Goal: Transaction & Acquisition: Obtain resource

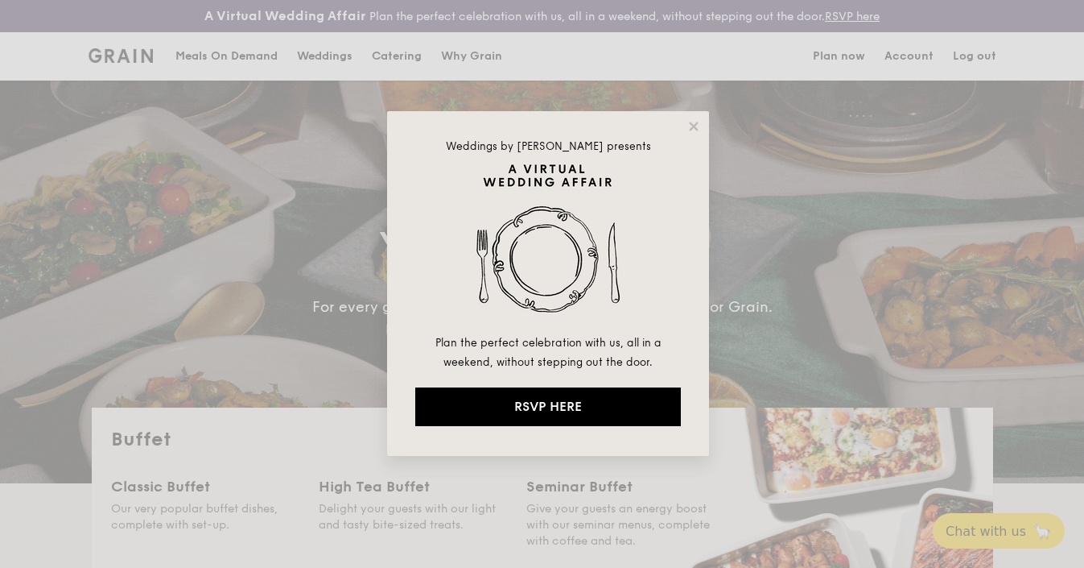
select select
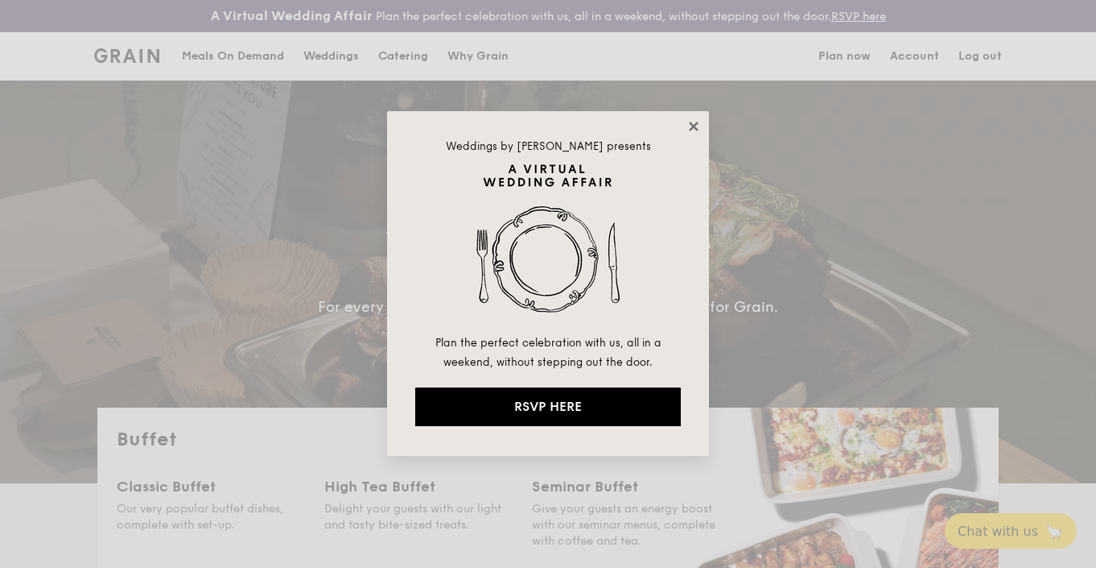
click at [687, 124] on icon at bounding box center [694, 126] width 14 height 14
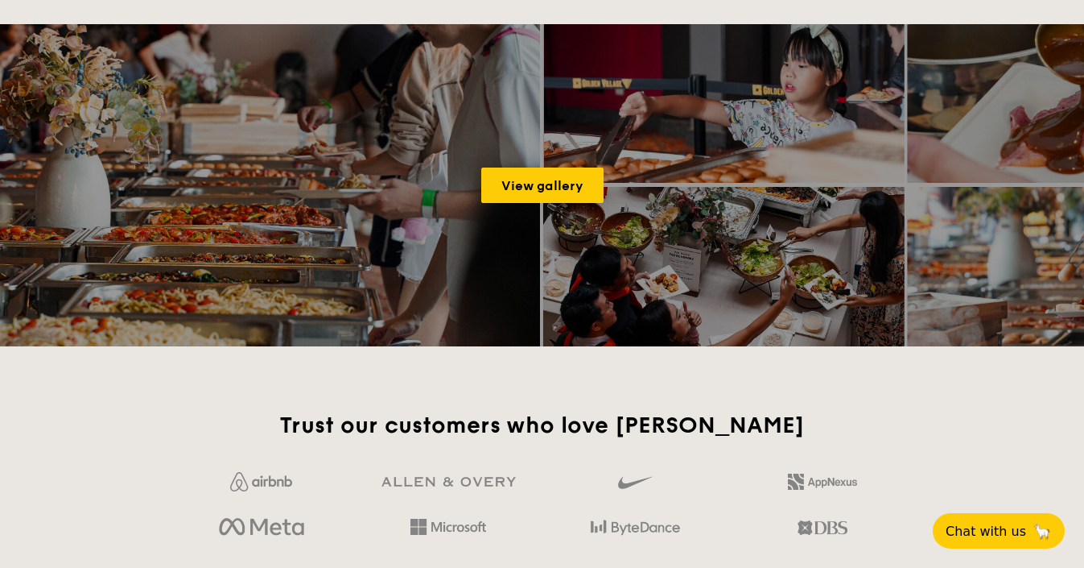
scroll to position [1488, 0]
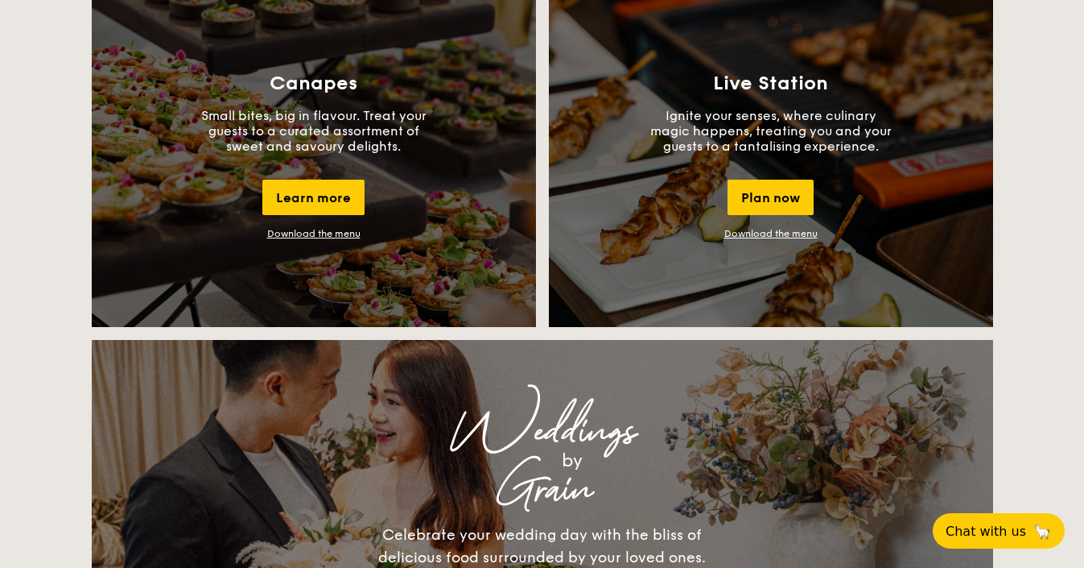
click at [379, 151] on p "Small bites, big in flavour. Treat your guests to a curated assortment of sweet…" at bounding box center [314, 131] width 242 height 46
click at [319, 229] on link "Download the menu" at bounding box center [313, 233] width 93 height 11
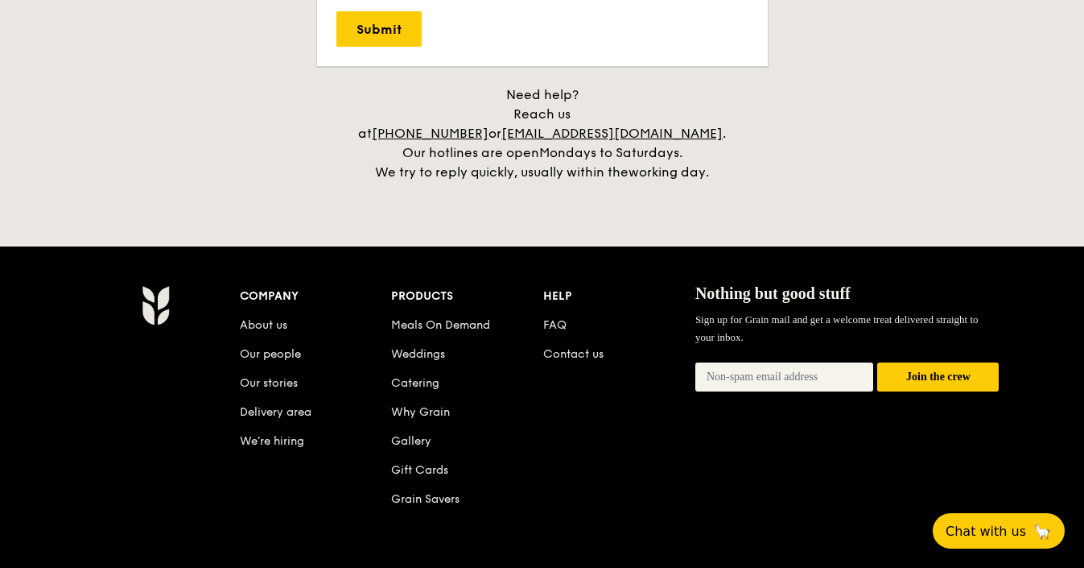
scroll to position [3377, 0]
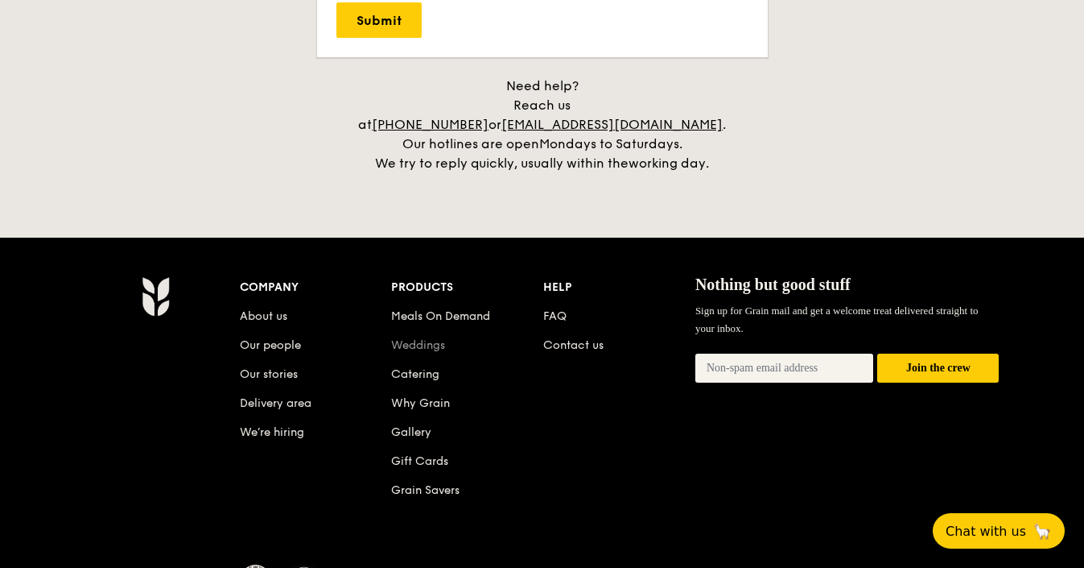
click at [438, 338] on link "Weddings" at bounding box center [418, 345] width 54 height 14
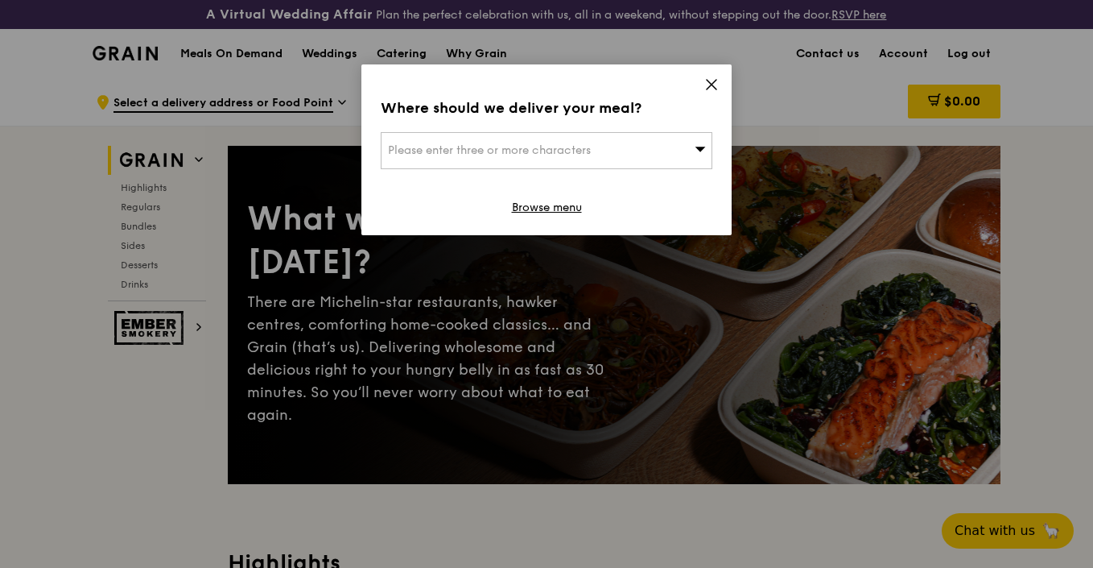
drag, startPoint x: 708, startPoint y: 81, endPoint x: 669, endPoint y: 74, distance: 40.0
click at [708, 81] on icon at bounding box center [711, 84] width 14 height 14
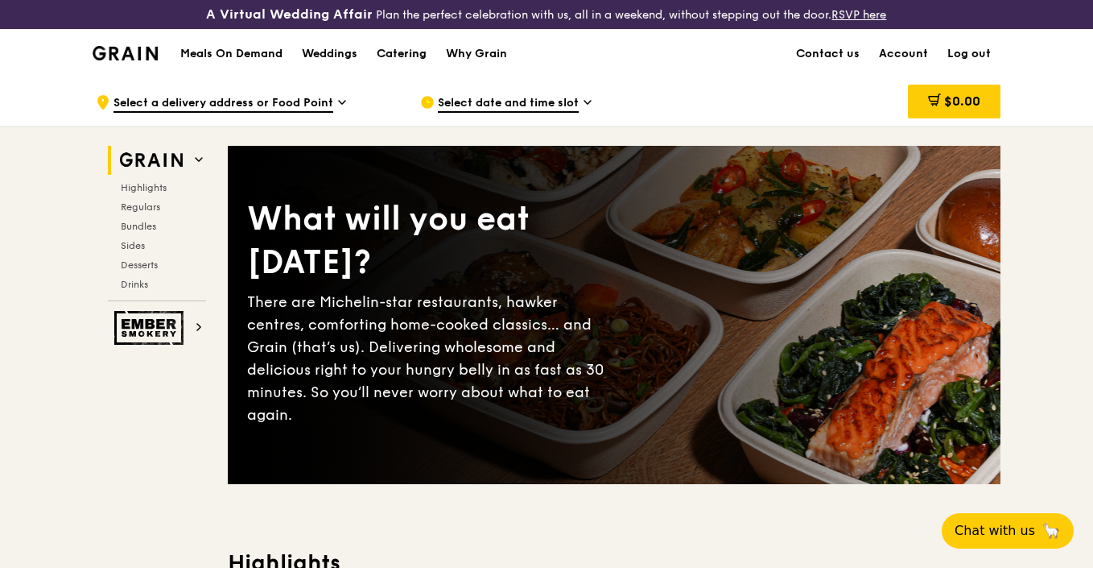
click at [386, 47] on div "Catering" at bounding box center [402, 54] width 50 height 48
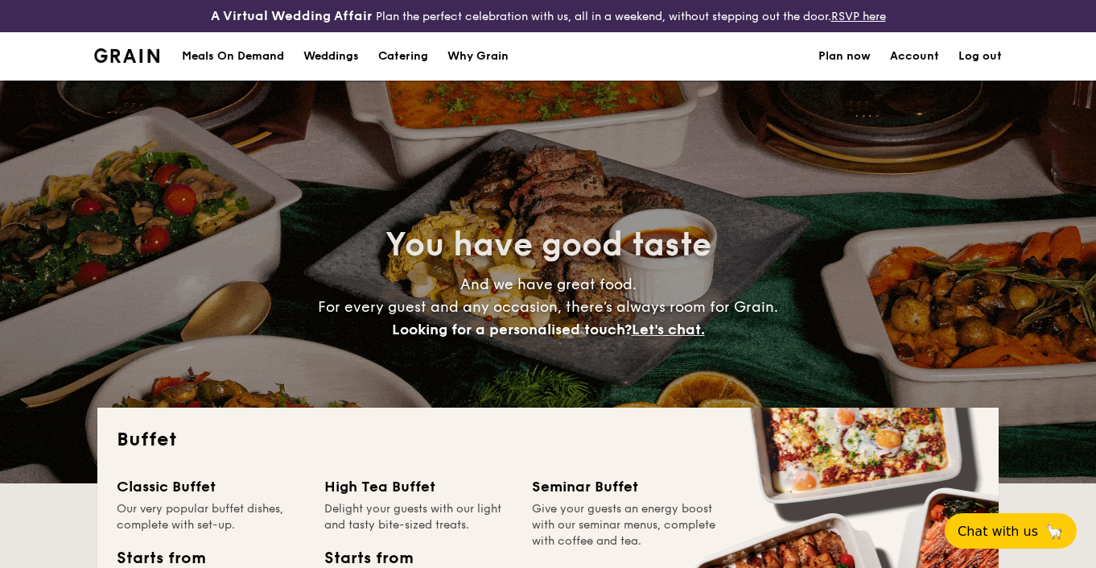
select select
